Goal: Transaction & Acquisition: Download file/media

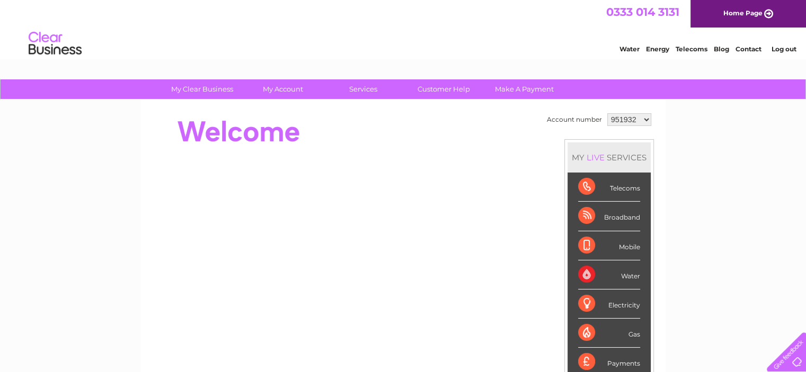
click at [644, 120] on select "951932 959153 1149819 1149820 1156711" at bounding box center [629, 119] width 44 height 13
select select "1149819"
click at [607, 113] on select "951932 959153 1149819 1149820 1156711" at bounding box center [629, 119] width 44 height 13
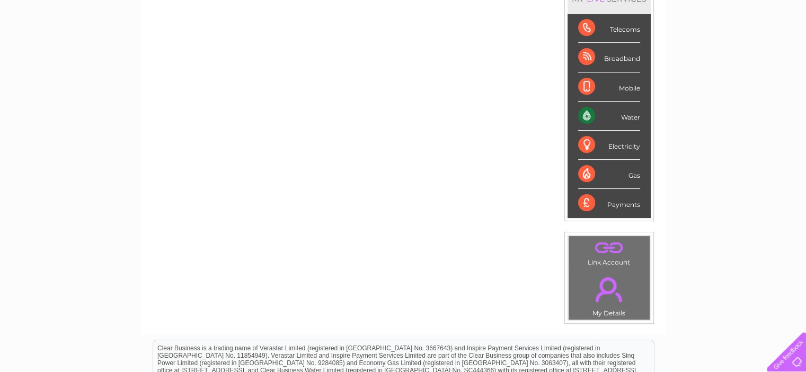
scroll to position [53, 0]
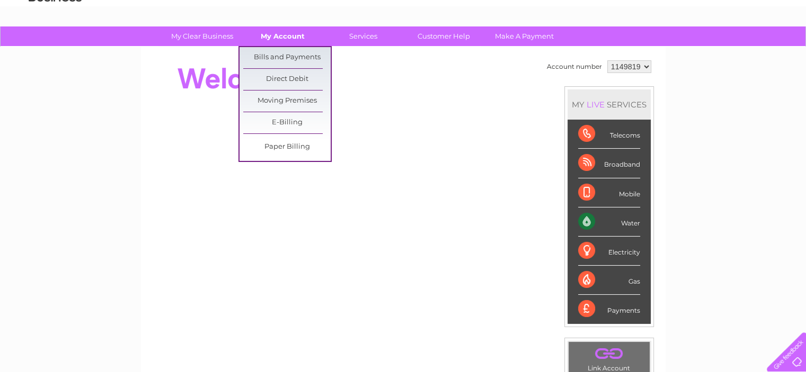
click at [286, 33] on link "My Account" at bounding box center [282, 36] width 87 height 20
click at [298, 60] on link "Bills and Payments" at bounding box center [286, 57] width 87 height 21
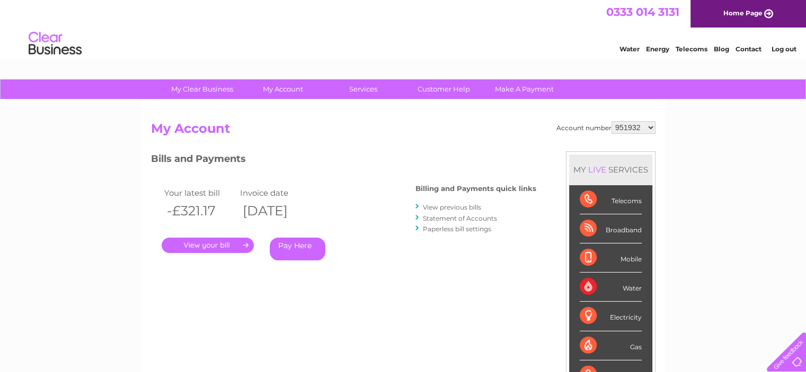
click at [651, 126] on select "951932 959153 1149819 1149820 1156711" at bounding box center [633, 127] width 44 height 13
select select "1149819"
click at [612, 121] on select "951932 959153 1149819 1149820 1156711" at bounding box center [633, 127] width 44 height 13
click at [375, 159] on h3 "Bills and Payments" at bounding box center [343, 160] width 385 height 19
click at [417, 205] on div at bounding box center [417, 207] width 5 height 10
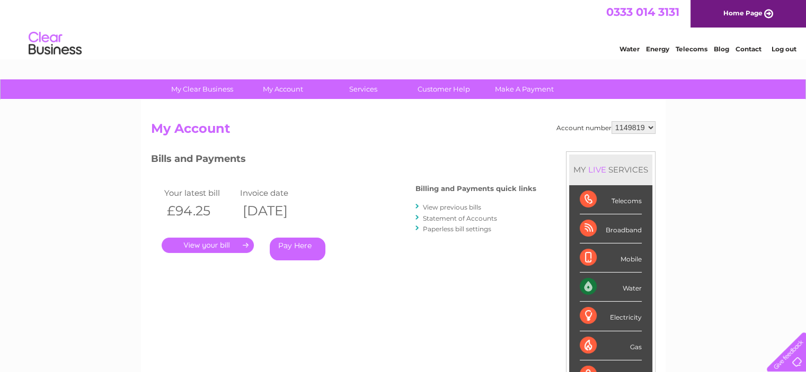
click at [432, 208] on link "View previous bills" at bounding box center [452, 207] width 58 height 8
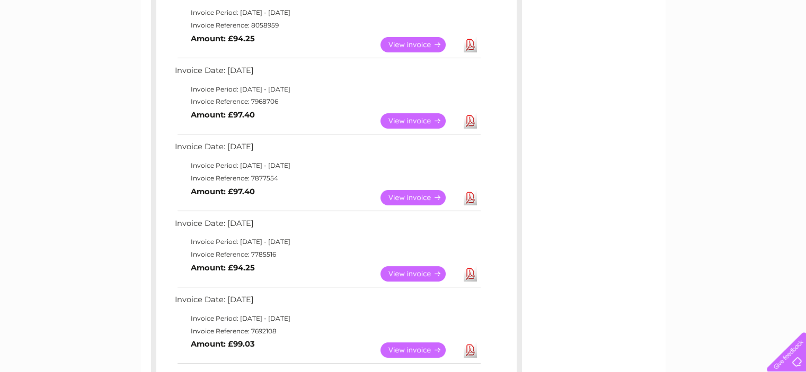
scroll to position [53, 0]
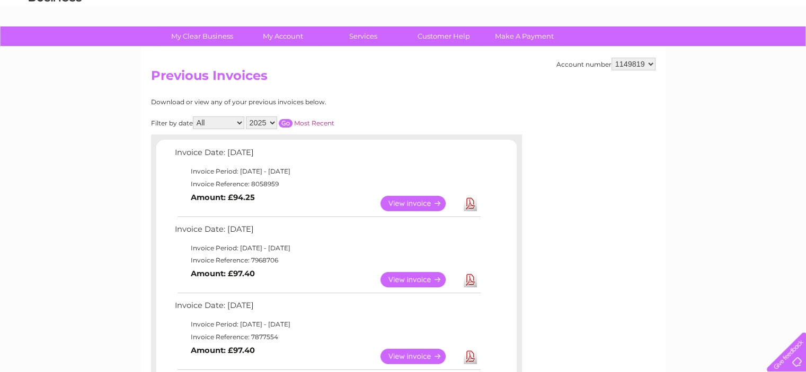
click at [401, 201] on link "View" at bounding box center [419, 203] width 78 height 15
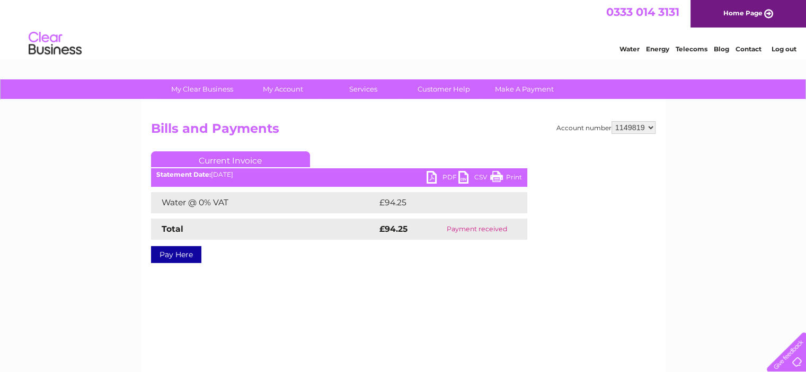
click at [432, 176] on link "PDF" at bounding box center [442, 178] width 32 height 15
click at [521, 134] on h2 "Bills and Payments" at bounding box center [403, 131] width 504 height 20
click at [650, 129] on select "951932 959153 1149819 1149820 1156711" at bounding box center [633, 127] width 44 height 13
select select "1149820"
click at [612, 121] on select "951932 959153 1149819 1149820 1156711" at bounding box center [633, 127] width 44 height 13
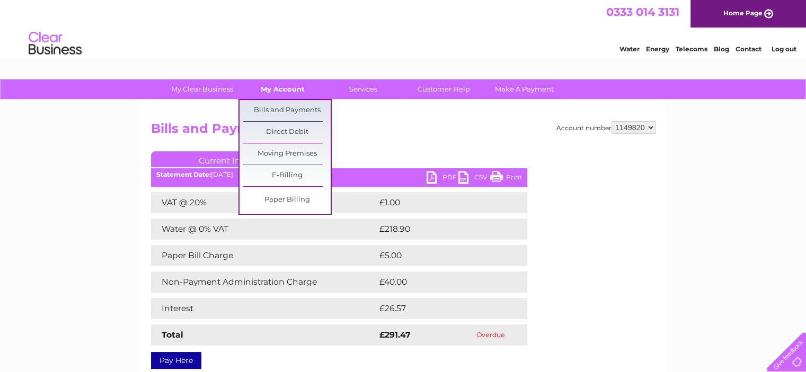
click at [279, 87] on link "My Account" at bounding box center [282, 89] width 87 height 20
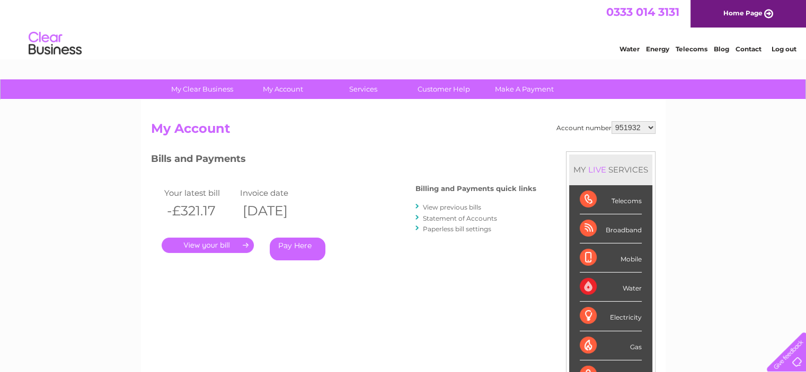
click at [371, 158] on h3 "Bills and Payments" at bounding box center [343, 160] width 385 height 19
click at [638, 127] on select "951932 959153 1149819 1149820 1156711" at bounding box center [633, 127] width 44 height 13
select select "1149820"
click at [612, 121] on select "951932 959153 1149819 1149820 1156711" at bounding box center [633, 127] width 44 height 13
click at [426, 157] on h3 "Bills and Payments" at bounding box center [343, 160] width 385 height 19
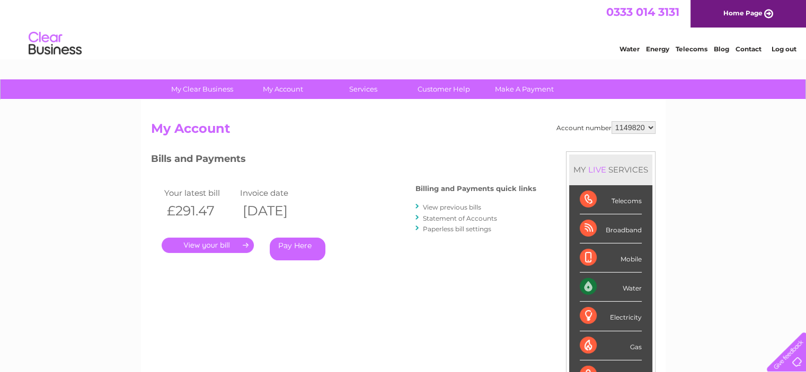
click at [418, 207] on div at bounding box center [417, 207] width 5 height 10
click at [417, 206] on div at bounding box center [417, 207] width 5 height 10
click at [431, 207] on link "View previous bills" at bounding box center [452, 207] width 58 height 8
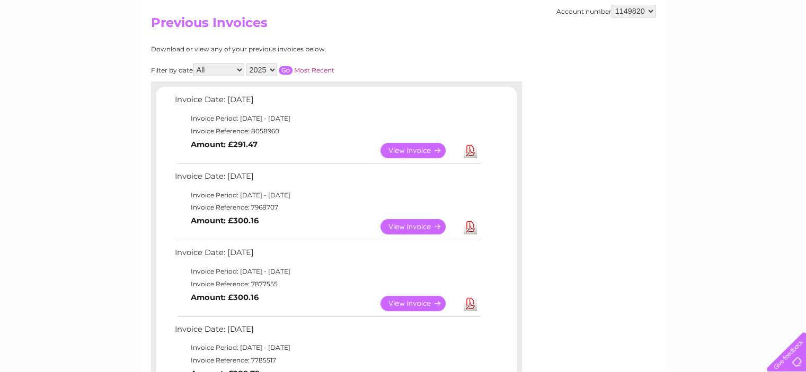
scroll to position [159, 0]
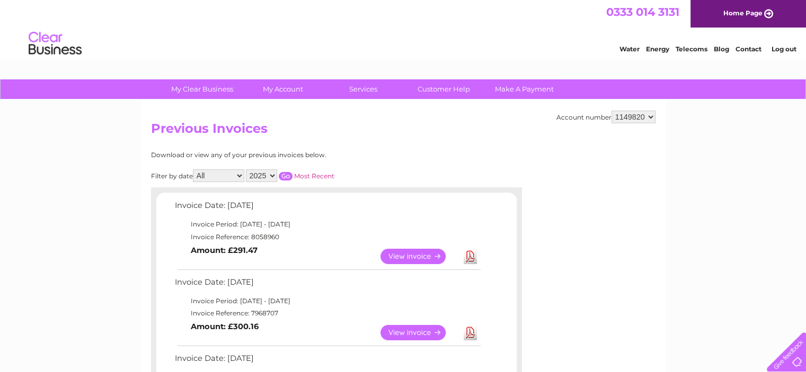
click at [651, 115] on select "951932 959153 1149819 1149820 1156711" at bounding box center [633, 117] width 44 height 13
select select "951932"
click at [612, 111] on select "951932 959153 1149819 1149820 1156711" at bounding box center [633, 117] width 44 height 13
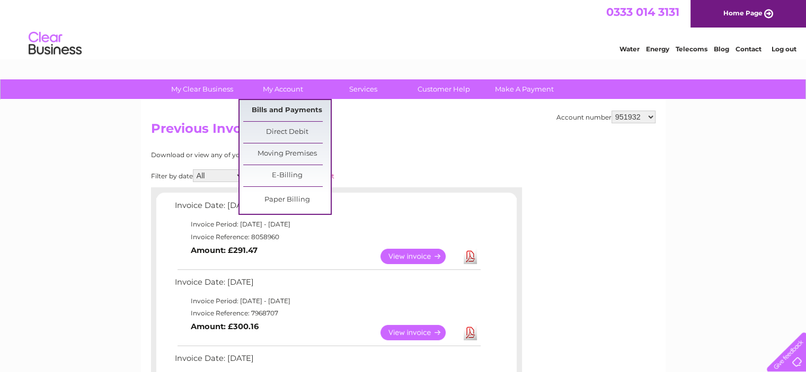
click at [286, 108] on link "Bills and Payments" at bounding box center [286, 110] width 87 height 21
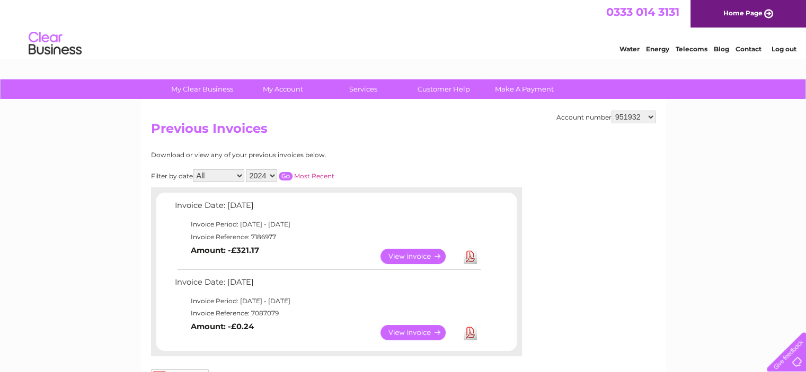
click at [272, 174] on select "2024 2023 2022 2021" at bounding box center [261, 175] width 31 height 13
click at [649, 118] on select "951932 959153 1149819 1149820 1156711" at bounding box center [633, 117] width 44 height 13
select select "959153"
click at [612, 111] on select "951932 959153 1149819 1149820 1156711" at bounding box center [633, 117] width 44 height 13
click at [648, 117] on select "951932 959153 1149819 1149820 1156711" at bounding box center [633, 117] width 44 height 13
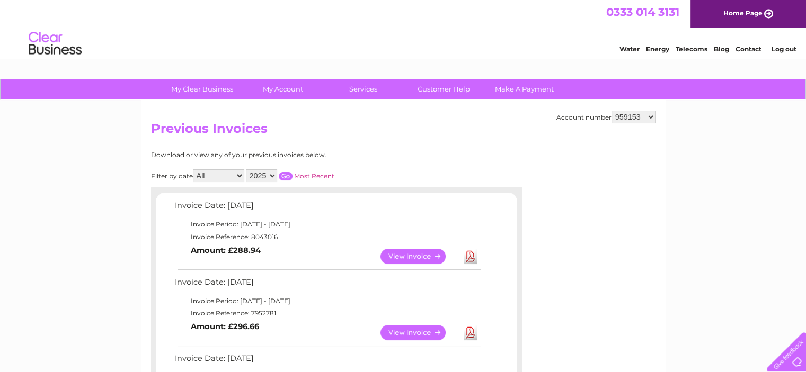
select select "1149819"
click at [612, 111] on select "951932 959153 1149819 1149820 1156711" at bounding box center [633, 117] width 44 height 13
click at [649, 116] on select "951932 959153 1149819 1149820 1156711" at bounding box center [633, 117] width 44 height 13
select select "1156711"
click at [612, 111] on select "951932 959153 1149819 1149820 1156711" at bounding box center [633, 117] width 44 height 13
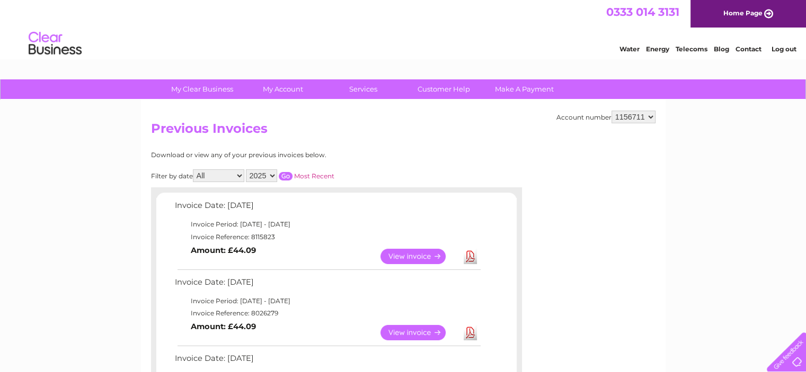
click at [378, 139] on h2 "Previous Invoices" at bounding box center [403, 131] width 504 height 20
click at [410, 258] on link "View" at bounding box center [419, 256] width 78 height 15
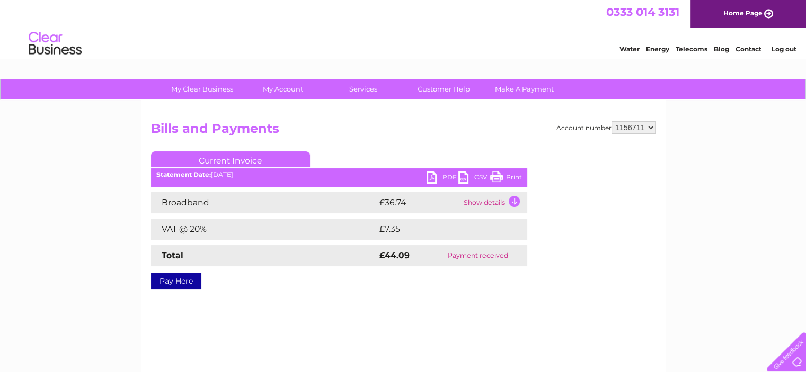
click at [435, 180] on link "PDF" at bounding box center [442, 178] width 32 height 15
click at [780, 149] on div "My Clear Business Login Details My Details My Preferences Link Account My Accou…" at bounding box center [403, 328] width 806 height 498
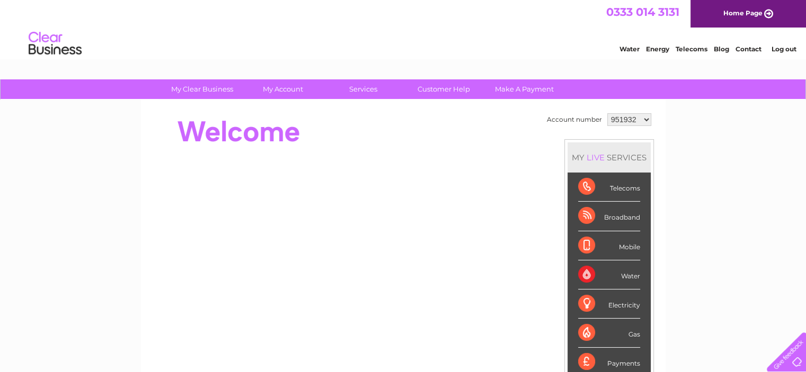
click at [440, 133] on div at bounding box center [344, 132] width 386 height 42
click at [645, 120] on select "951932 959153 1149819 1149820 1156711" at bounding box center [629, 119] width 44 height 13
select select "959153"
click at [607, 113] on select "951932 959153 1149819 1149820 1156711" at bounding box center [629, 119] width 44 height 13
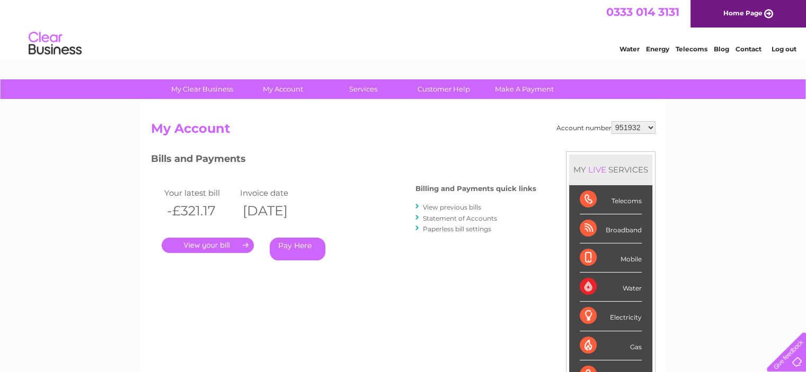
click at [443, 207] on link "View previous bills" at bounding box center [452, 207] width 58 height 8
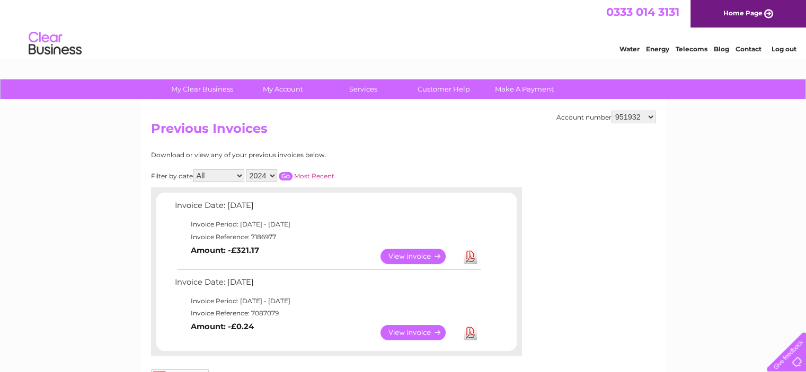
click at [471, 255] on link "Download" at bounding box center [469, 256] width 13 height 15
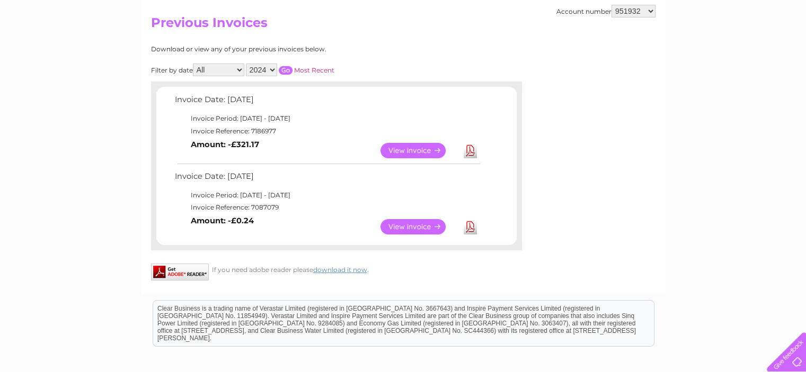
click at [469, 228] on link "Download" at bounding box center [469, 226] width 13 height 15
click at [306, 153] on td "View Download Amount: -£321.17" at bounding box center [327, 151] width 310 height 26
click at [272, 70] on select "2024 2023 2022 2021" at bounding box center [261, 70] width 31 height 13
click at [408, 55] on div "Download or view any of your previous invoices below. Filter by date All Januar…" at bounding box center [290, 148] width 278 height 205
click at [649, 11] on select "951932 959153 1149819 1149820 1156711" at bounding box center [633, 11] width 44 height 13
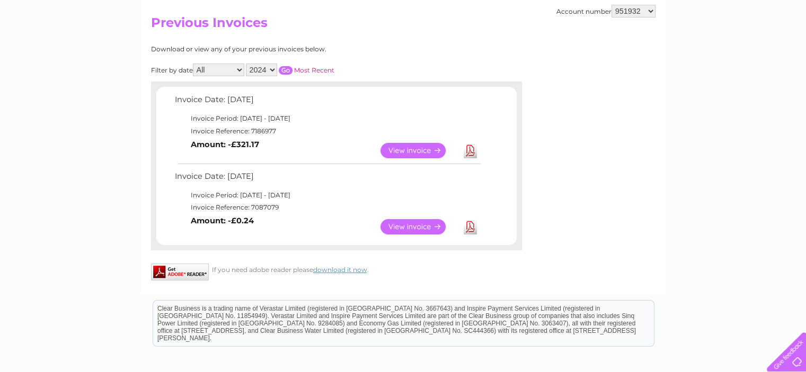
select select "959153"
click at [612, 5] on select "951932 959153 1149819 1149820 1156711" at bounding box center [633, 11] width 44 height 13
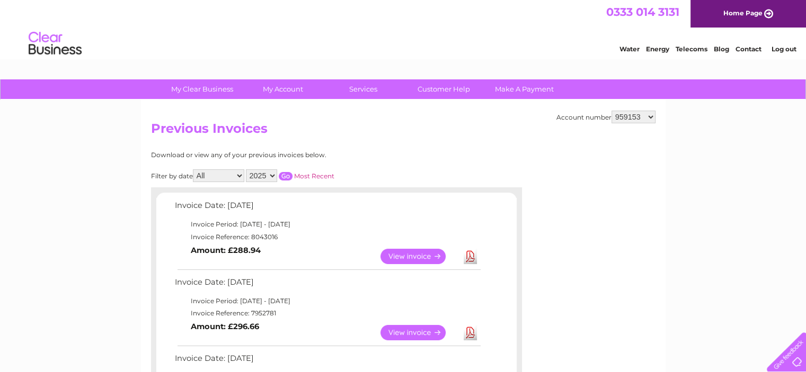
click at [392, 157] on div "Download or view any of your previous invoices below." at bounding box center [290, 154] width 278 height 7
click at [275, 175] on select "2025 2024 2023 2022" at bounding box center [261, 175] width 31 height 13
click at [247, 169] on select "2025 2024 2023 2022" at bounding box center [261, 175] width 31 height 13
click at [284, 175] on input "button" at bounding box center [286, 176] width 14 height 8
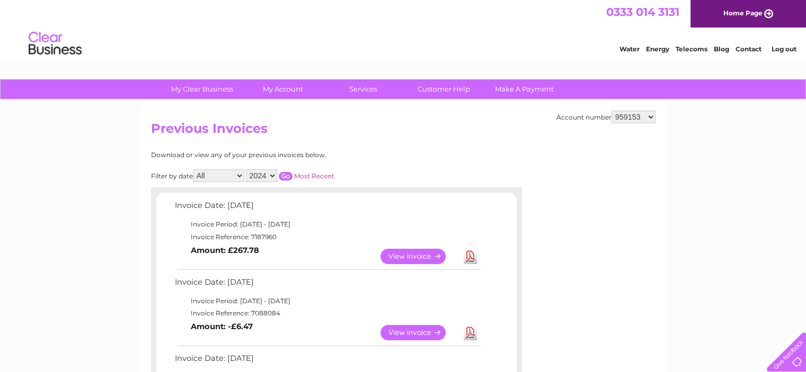
click at [419, 139] on h2 "Previous Invoices" at bounding box center [403, 131] width 504 height 20
click at [654, 118] on select "951932 959153 1149819 1149820 1156711" at bounding box center [633, 117] width 44 height 13
click at [470, 335] on link "Download" at bounding box center [469, 332] width 13 height 15
click at [489, 139] on h2 "Previous Invoices" at bounding box center [403, 131] width 504 height 20
click at [275, 176] on select "2025 2024 2023 2022" at bounding box center [261, 175] width 31 height 13
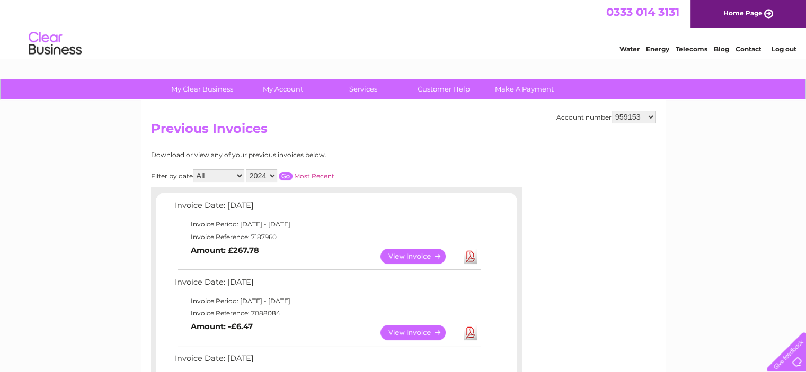
select select "2025"
click at [247, 169] on select "2025 2024 2023 2022" at bounding box center [261, 175] width 31 height 13
click at [289, 176] on input "button" at bounding box center [286, 176] width 14 height 8
click at [650, 115] on select "951932 959153 1149819 1149820 1156711" at bounding box center [633, 117] width 44 height 13
select select "1156711"
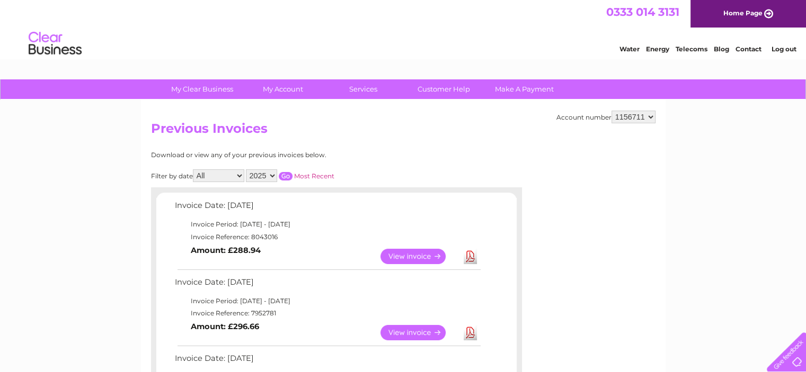
click at [612, 111] on select "951932 959153 1149819 1149820 1156711" at bounding box center [633, 117] width 44 height 13
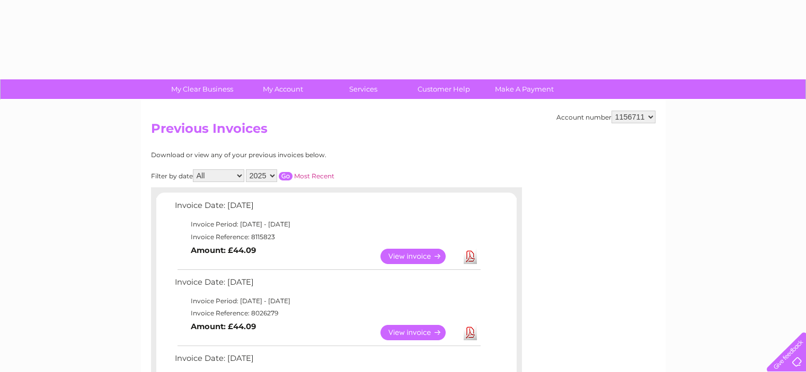
click at [274, 175] on select "2025 2024 2023 2022" at bounding box center [261, 175] width 31 height 13
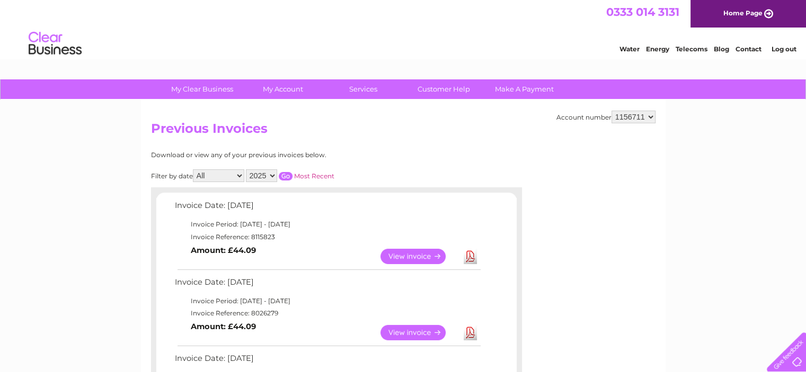
select select "2024"
click at [247, 169] on select "2025 2024 2023 2022" at bounding box center [261, 175] width 31 height 13
click at [285, 177] on input "button" at bounding box center [286, 176] width 14 height 8
click at [437, 84] on link "Customer Help" at bounding box center [443, 89] width 87 height 20
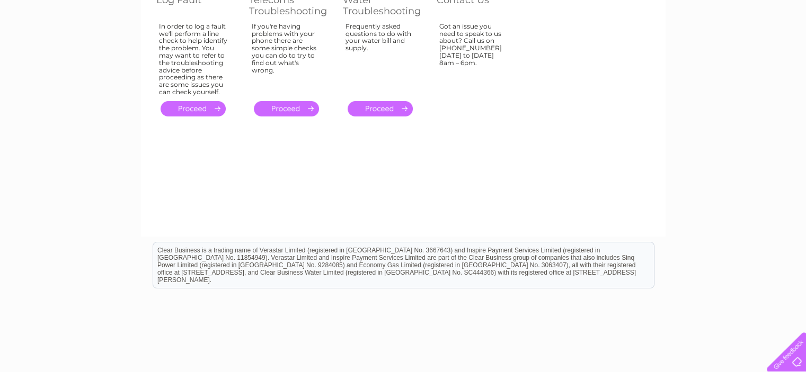
scroll to position [1, 0]
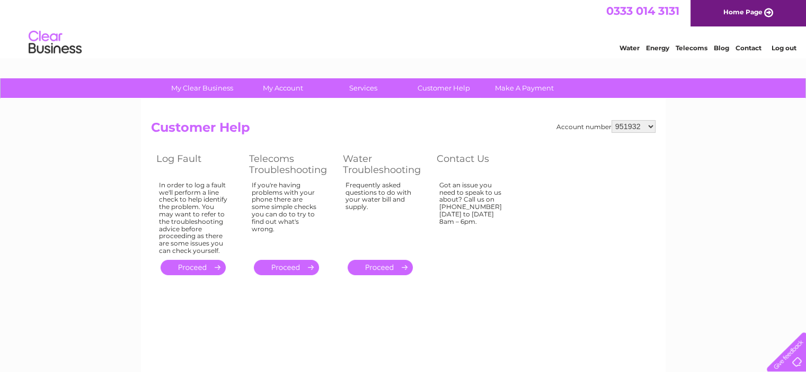
click at [747, 46] on link "Contact" at bounding box center [748, 48] width 26 height 8
